Goal: Task Accomplishment & Management: Use online tool/utility

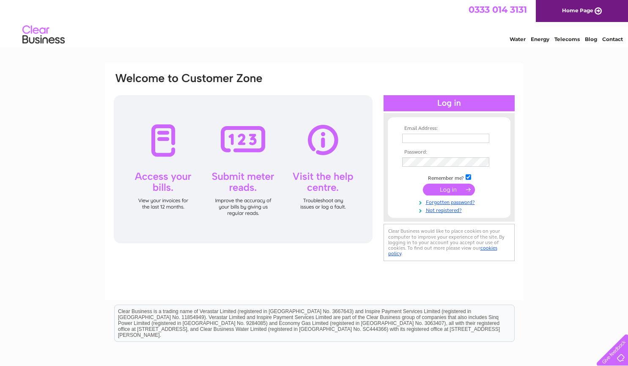
drag, startPoint x: 0, startPoint y: 0, endPoint x: 424, endPoint y: 142, distance: 446.8
click at [424, 142] on input "text" at bounding box center [445, 138] width 87 height 9
type input "stearandbright@hotmail.com"
click at [423, 184] on input "submit" at bounding box center [449, 190] width 52 height 12
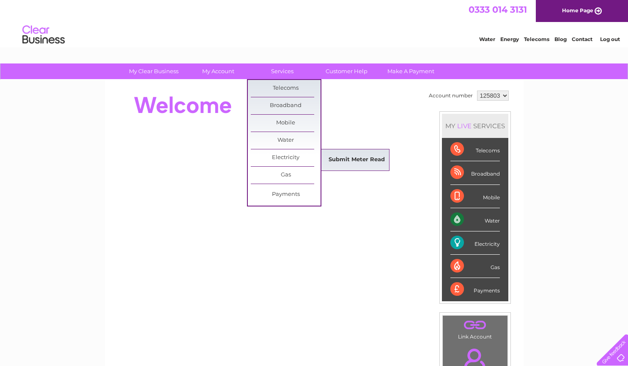
click at [349, 158] on link "Submit Meter Read" at bounding box center [357, 159] width 70 height 17
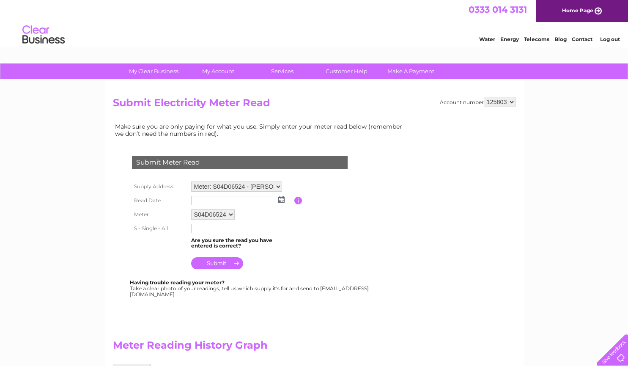
click at [270, 187] on select "Meter: S04D06524 - [PERSON_NAME] & [PERSON_NAME], Studio 1 [GEOGRAPHIC_DATA], […" at bounding box center [236, 186] width 91 height 10
click at [216, 213] on select "S04D06524" at bounding box center [213, 215] width 44 height 10
click at [235, 187] on select "Meter: S04D06524 - [PERSON_NAME] & [PERSON_NAME], Studio 1 [GEOGRAPHIC_DATA], […" at bounding box center [236, 186] width 91 height 10
